Goal: Task Accomplishment & Management: Use online tool/utility

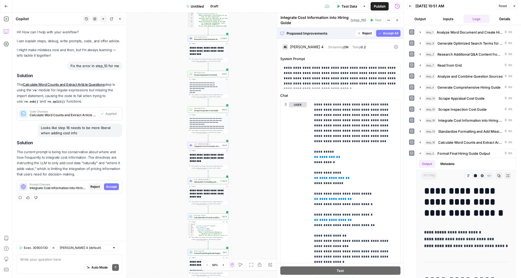
scroll to position [629, 0]
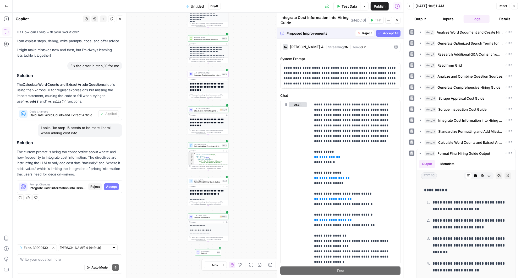
click at [111, 185] on span "Accept" at bounding box center [111, 186] width 11 height 5
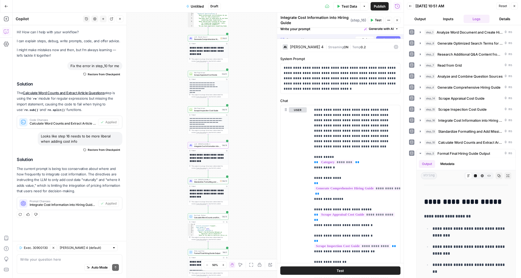
scroll to position [0, 0]
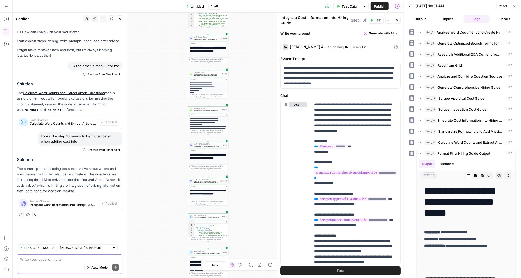
click at [51, 260] on textarea at bounding box center [69, 258] width 99 height 5
type textarea "so we need to add the input for the brand tone kit"
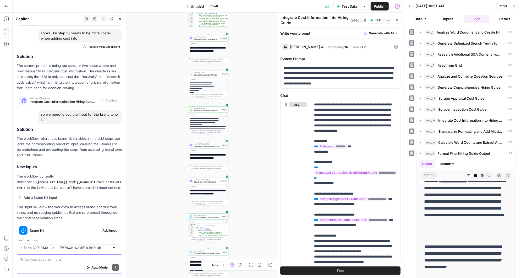
scroll to position [110, 0]
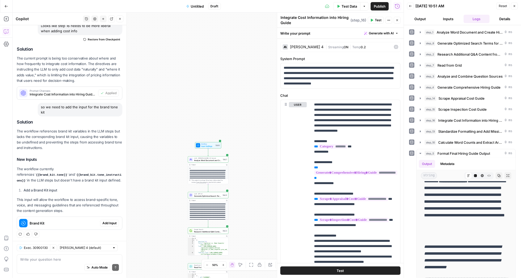
click at [106, 221] on span "Add Input" at bounding box center [109, 223] width 14 height 5
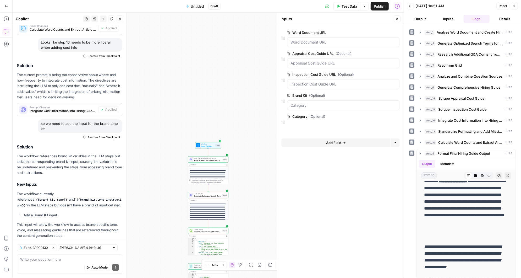
scroll to position [119, 0]
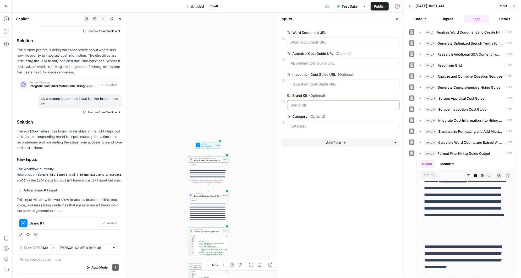
click at [321, 103] on Kit "Brand Kit (Optional)" at bounding box center [344, 104] width 106 height 5
click at [446, 17] on button "Inputs" at bounding box center [448, 19] width 26 height 8
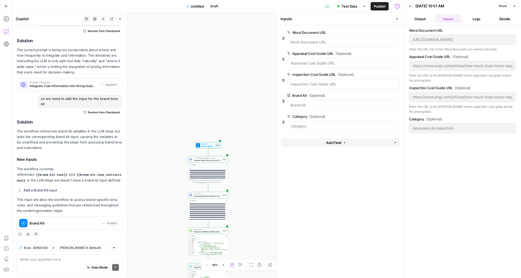
click at [411, 7] on icon "button" at bounding box center [410, 5] width 3 height 3
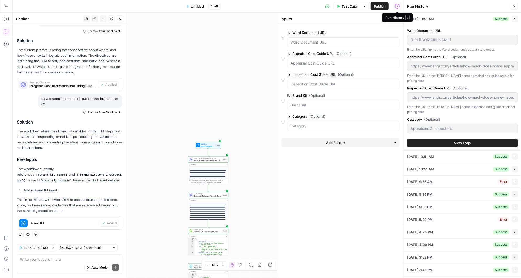
click at [345, 6] on span "Test Data" at bounding box center [349, 6] width 15 height 5
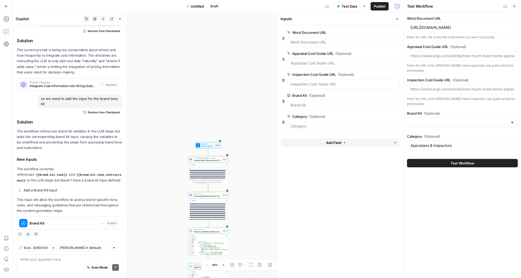
click at [512, 120] on div at bounding box center [512, 122] width 4 height 5
click at [435, 138] on span "HomeAdvisor" at bounding box center [462, 136] width 100 height 5
type input "HomeAdvisor"
click at [443, 143] on input "Appraisers & Inspectors" at bounding box center [463, 145] width 104 height 5
click at [480, 120] on input "Brand Kit (Optional)" at bounding box center [459, 122] width 97 height 5
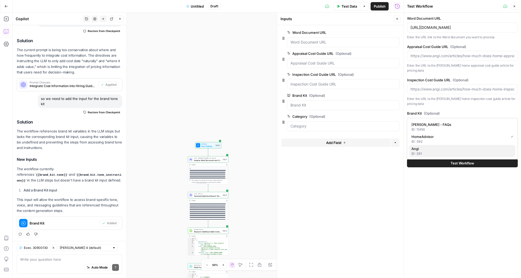
click at [426, 151] on div "ID: 391" at bounding box center [463, 153] width 102 height 5
type input "Angi"
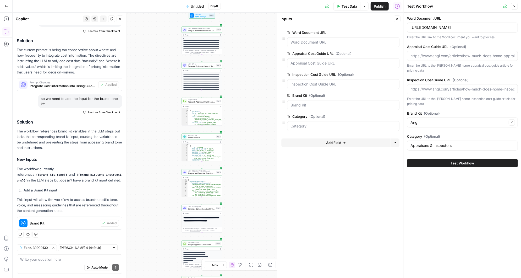
drag, startPoint x: 258, startPoint y: 223, endPoint x: 246, endPoint y: 45, distance: 178.8
click at [246, 45] on div "Workflow Input Settings Inputs LLM · [PERSON_NAME] 3.5 Sonnet Analyze Word Docu…" at bounding box center [208, 145] width 391 height 265
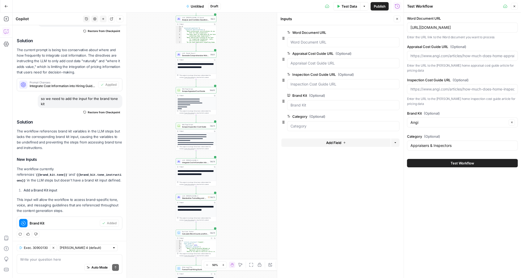
drag, startPoint x: 240, startPoint y: 193, endPoint x: 241, endPoint y: 88, distance: 105.3
click at [241, 88] on div "Workflow Input Settings Inputs LLM · [PERSON_NAME] 3.5 Sonnet Analyze Word Docu…" at bounding box center [208, 145] width 391 height 265
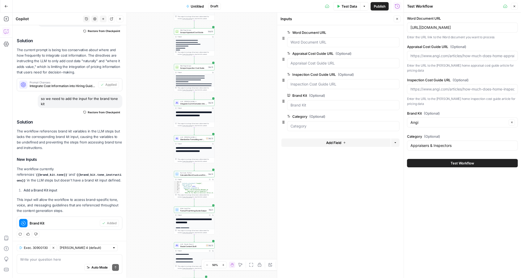
drag, startPoint x: 237, startPoint y: 185, endPoint x: 236, endPoint y: 110, distance: 74.9
click at [236, 110] on div "Workflow Input Settings Inputs LLM · [PERSON_NAME] 3.5 Sonnet Analyze Word Docu…" at bounding box center [208, 145] width 391 height 265
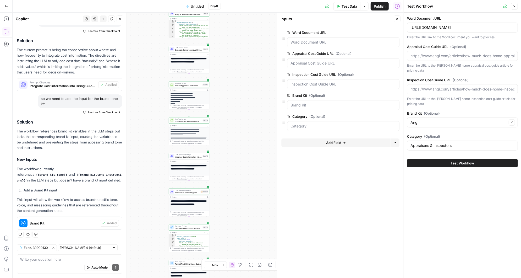
drag, startPoint x: 237, startPoint y: 187, endPoint x: 231, endPoint y: 258, distance: 70.8
click at [231, 258] on div "Workflow Input Settings Inputs LLM · [PERSON_NAME] 3.5 Sonnet Analyze Word Docu…" at bounding box center [208, 145] width 391 height 265
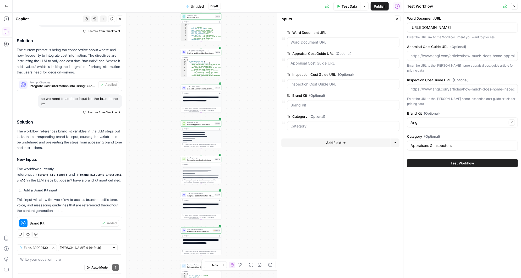
drag, startPoint x: 241, startPoint y: 146, endPoint x: 254, endPoint y: 184, distance: 40.3
click at [254, 184] on div "Workflow Input Settings Inputs LLM · [PERSON_NAME] 3.5 Sonnet Analyze Word Docu…" at bounding box center [208, 145] width 391 height 265
click at [41, 261] on textarea at bounding box center [69, 258] width 99 height 5
type textarea "i"
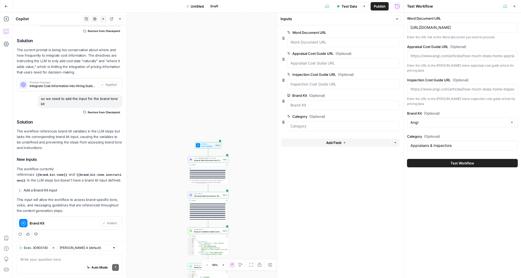
click at [452, 160] on span "Test Workflow" at bounding box center [463, 162] width 24 height 5
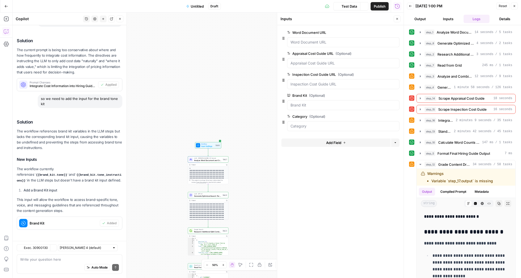
scroll to position [119, 0]
click at [422, 96] on icon "button" at bounding box center [420, 98] width 4 height 4
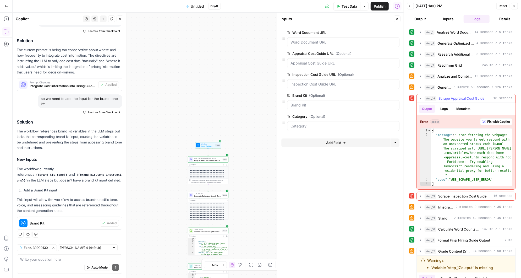
click at [421, 96] on icon "button" at bounding box center [420, 98] width 4 height 4
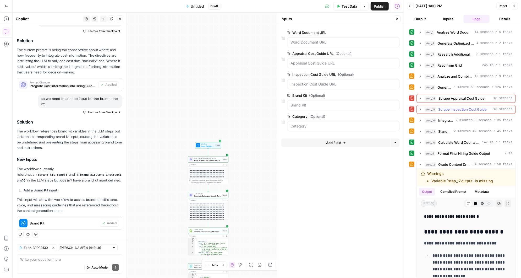
click at [423, 107] on button "step_15 Scrape Inspection Cost Guide 16 seconds" at bounding box center [466, 109] width 99 height 8
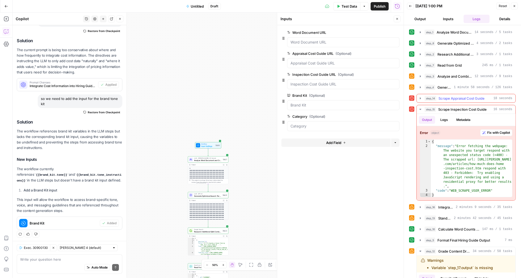
click at [421, 98] on icon "button" at bounding box center [420, 98] width 4 height 4
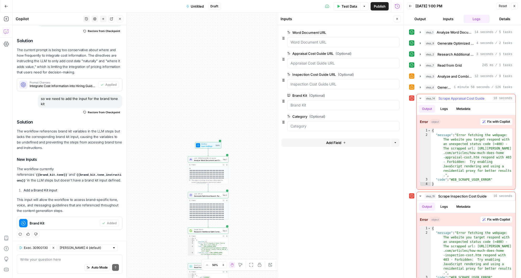
click at [421, 96] on icon "button" at bounding box center [420, 98] width 4 height 4
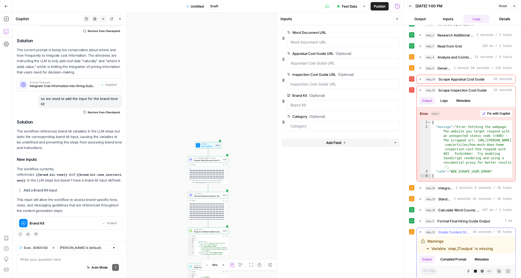
scroll to position [13, 0]
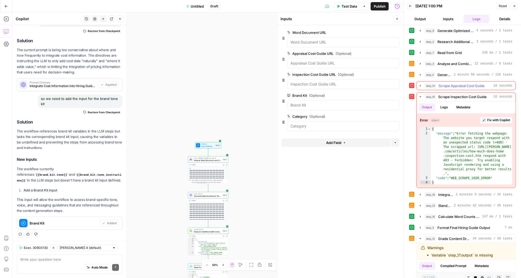
click at [473, 83] on span "Scrape Appraisal Cost Guide" at bounding box center [462, 85] width 46 height 5
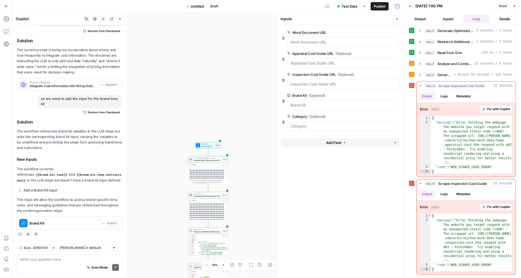
click at [497, 107] on span "Fix with Copilot" at bounding box center [498, 109] width 23 height 5
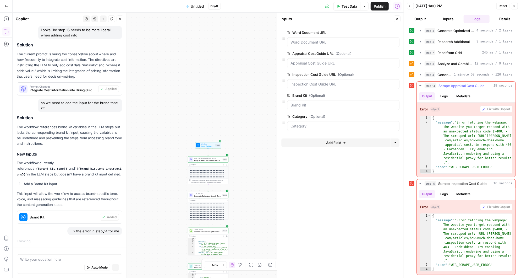
scroll to position [96, 0]
click at [421, 74] on icon "button" at bounding box center [420, 75] width 4 height 4
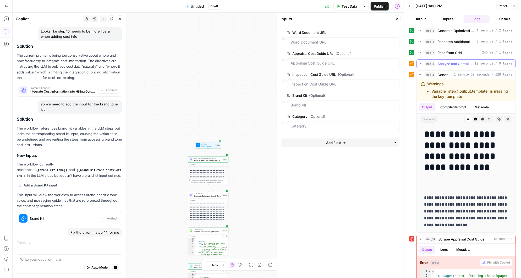
click at [421, 63] on icon "button" at bounding box center [420, 64] width 1 height 2
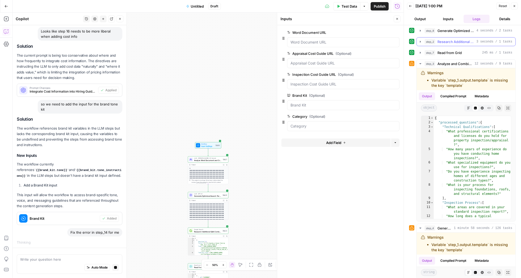
scroll to position [0, 0]
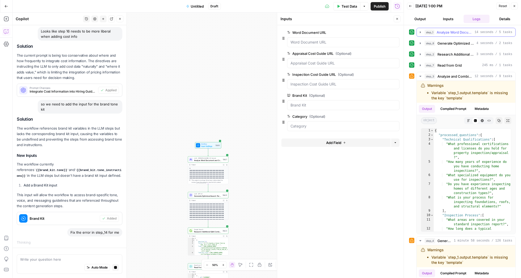
click at [421, 32] on icon "button" at bounding box center [420, 32] width 4 height 4
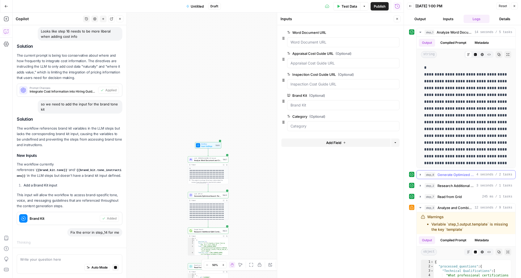
click at [448, 176] on span "Generate Optimized Search Terms for Reddit and Quora" at bounding box center [455, 174] width 37 height 5
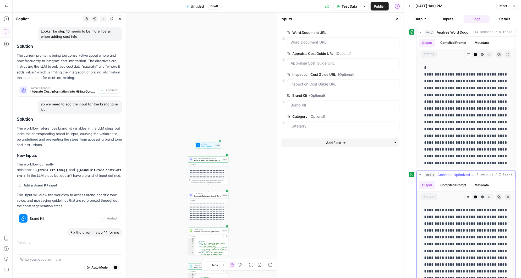
click at [422, 175] on icon "button" at bounding box center [420, 174] width 4 height 4
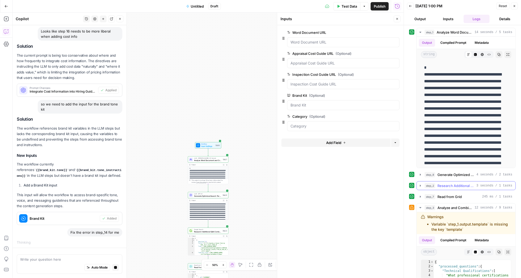
click at [420, 185] on icon "button" at bounding box center [420, 185] width 1 height 2
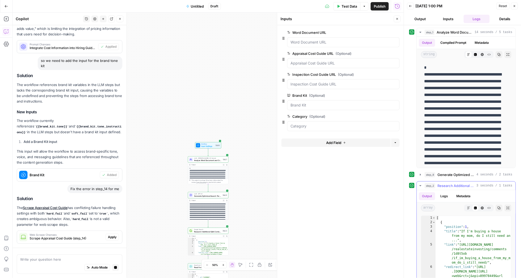
scroll to position [138, 0]
click at [420, 185] on icon "button" at bounding box center [420, 185] width 2 height 1
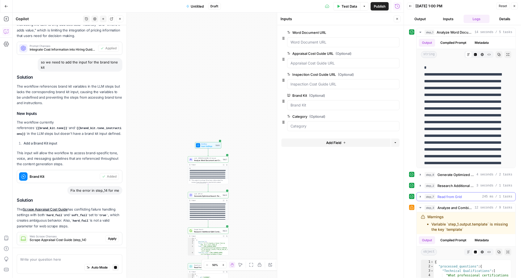
click at [421, 195] on icon "button" at bounding box center [420, 196] width 4 height 4
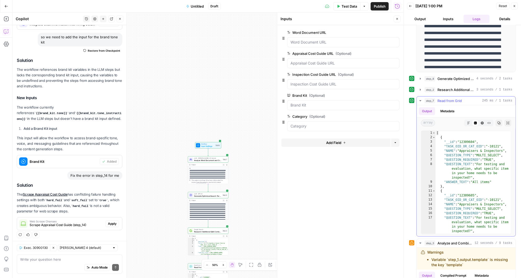
scroll to position [114, 0]
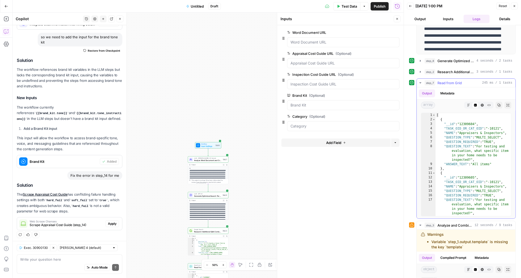
click at [419, 81] on icon "button" at bounding box center [420, 83] width 4 height 4
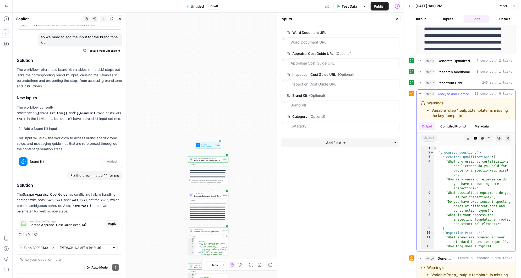
drag, startPoint x: 469, startPoint y: 113, endPoint x: 425, endPoint y: 107, distance: 44.5
click at [425, 107] on div "Warnings Variable `step_1.output.template` is missing the key `template`" at bounding box center [466, 109] width 90 height 18
copy li "Variable `step_1.output.template` is missing the key `template`"
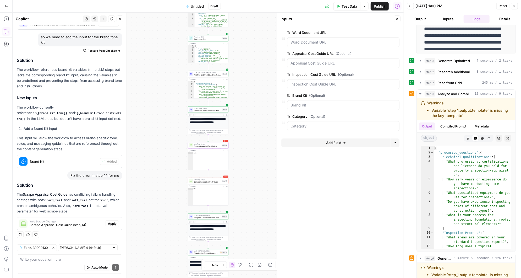
click at [115, 221] on span "Apply" at bounding box center [112, 223] width 9 height 5
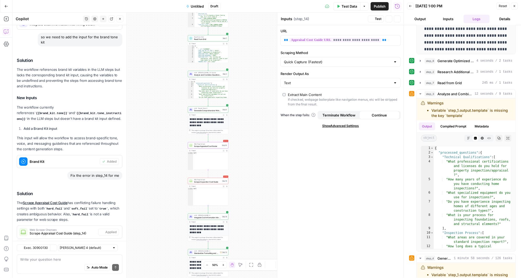
scroll to position [189, 0]
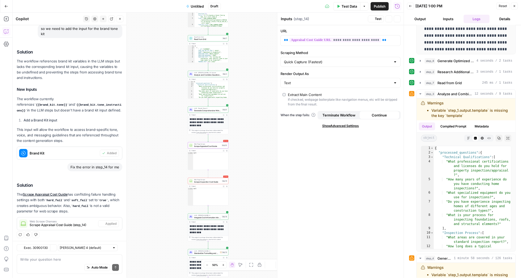
type textarea "Scrape Appraisal Cost Guide"
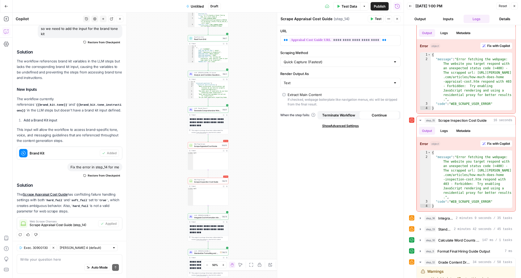
scroll to position [506, 0]
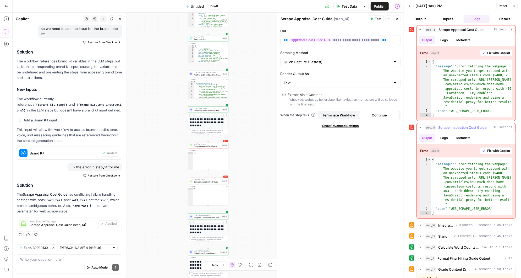
click at [498, 148] on span "Fix with Copilot" at bounding box center [498, 150] width 23 height 5
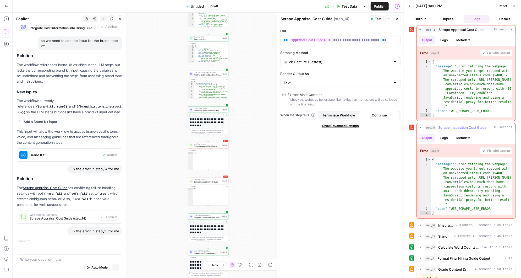
scroll to position [158, 0]
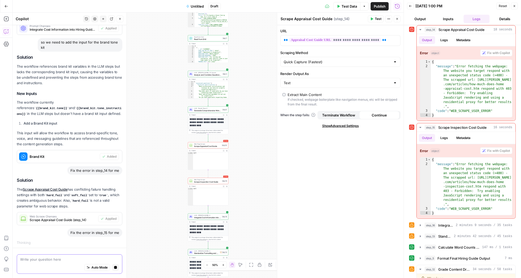
click at [46, 261] on textarea at bounding box center [69, 258] width 99 height 5
paste textarea "Variable `step_1.output.template` is missing the key `template`"
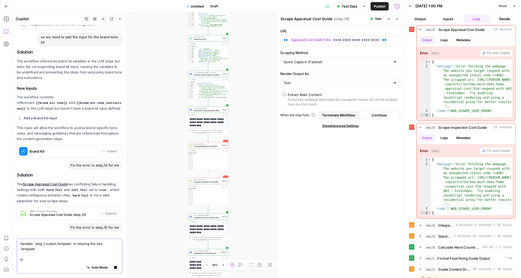
scroll to position [169, 0]
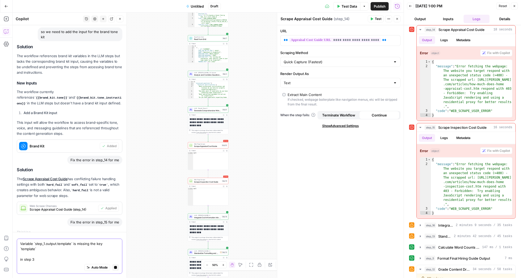
type textarea "Variable `step_1.output.template` is missing the key `template` in step 3"
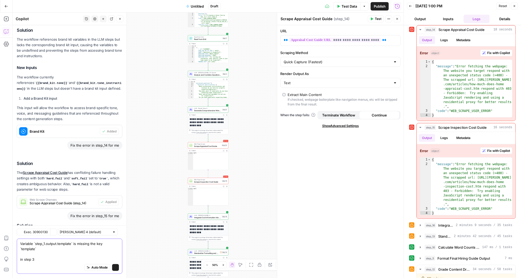
scroll to position [261, 0]
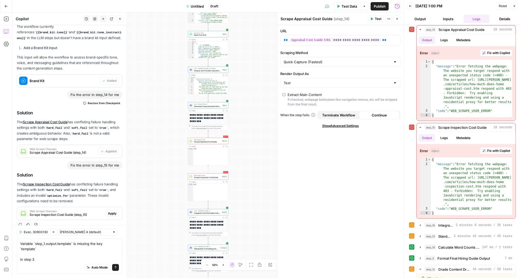
click at [112, 211] on span "Apply" at bounding box center [112, 213] width 9 height 5
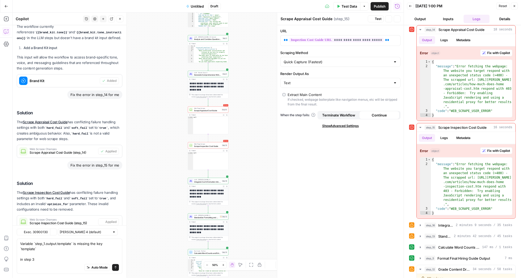
type textarea "Scrape Inspection Cost Guide"
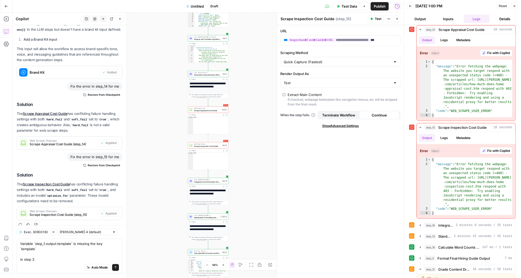
click at [49, 262] on div "Auto Mode Send" at bounding box center [69, 268] width 99 height 12
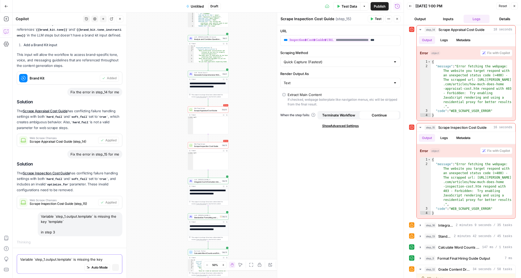
scroll to position [236, 0]
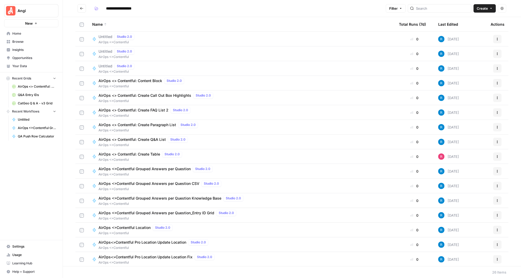
click at [24, 34] on span "Home" at bounding box center [34, 33] width 44 height 5
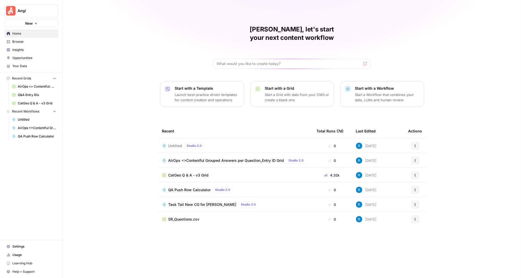
click at [28, 66] on span "Your Data" at bounding box center [34, 66] width 44 height 5
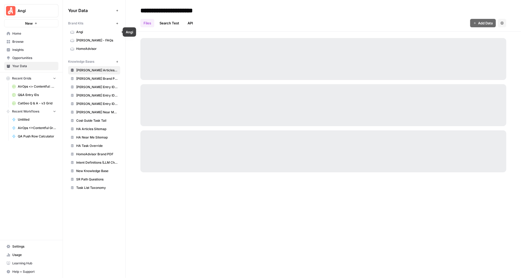
click at [85, 32] on span "Angi" at bounding box center [97, 32] width 42 height 5
